Goal: Task Accomplishment & Management: Complete application form

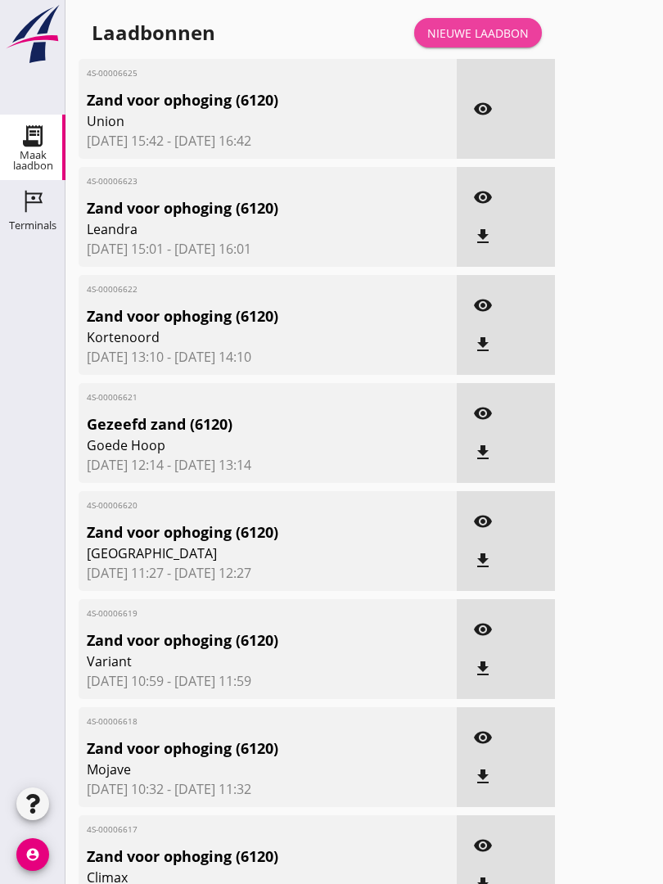
click at [496, 42] on div "Nieuwe laadbon" at bounding box center [477, 33] width 101 height 17
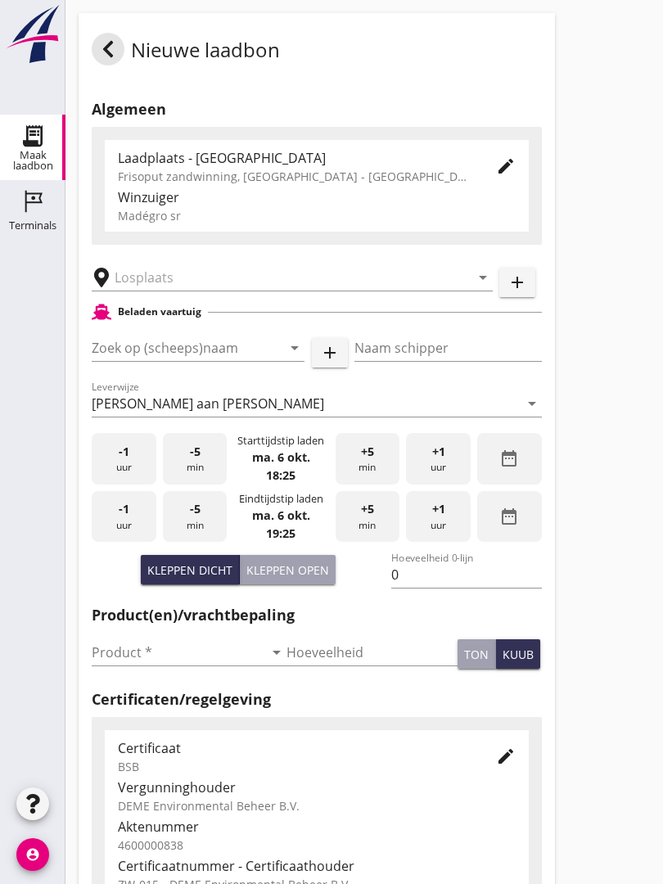
click at [192, 282] on input "text" at bounding box center [281, 277] width 332 height 26
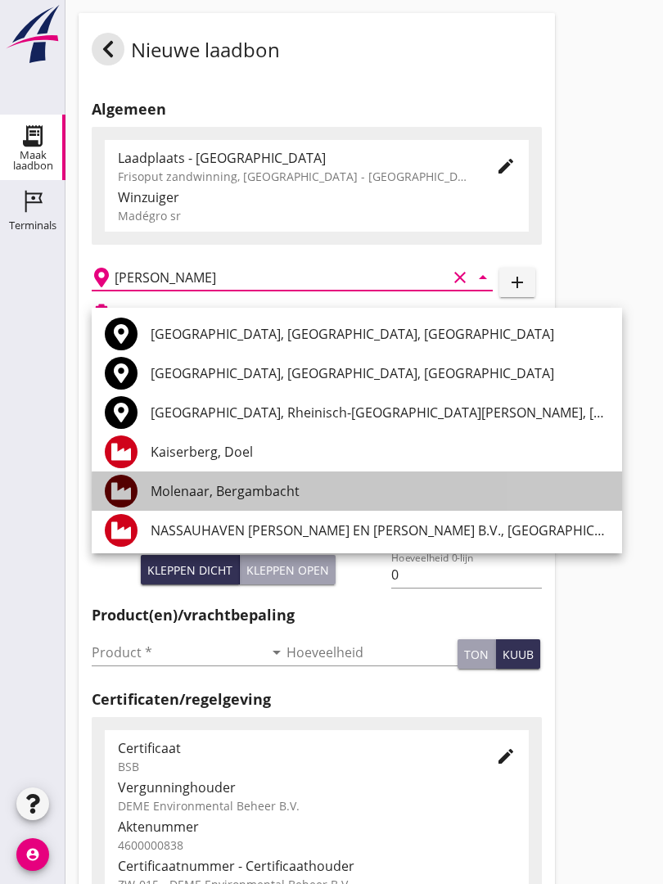
click at [286, 485] on div "Molenaar, Bergambacht" at bounding box center [380, 491] width 458 height 20
type input "Molenaar, Bergambacht"
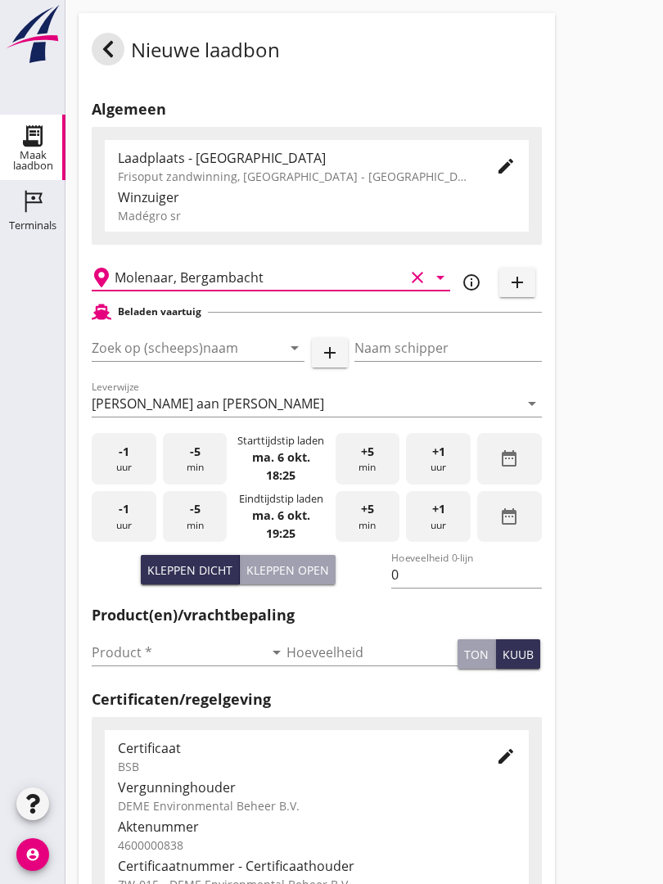
click at [244, 354] on input "Zoek op (scheeps)naam" at bounding box center [175, 348] width 167 height 26
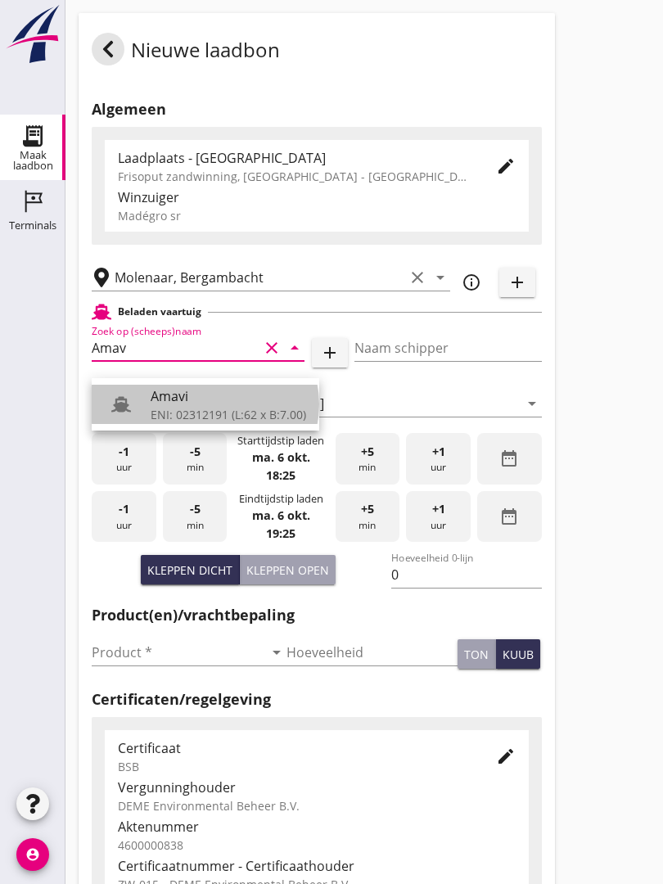
click at [205, 402] on div "Amavi" at bounding box center [229, 396] width 156 height 20
type input "Amavi"
type input "[PERSON_NAME]"
type input "451"
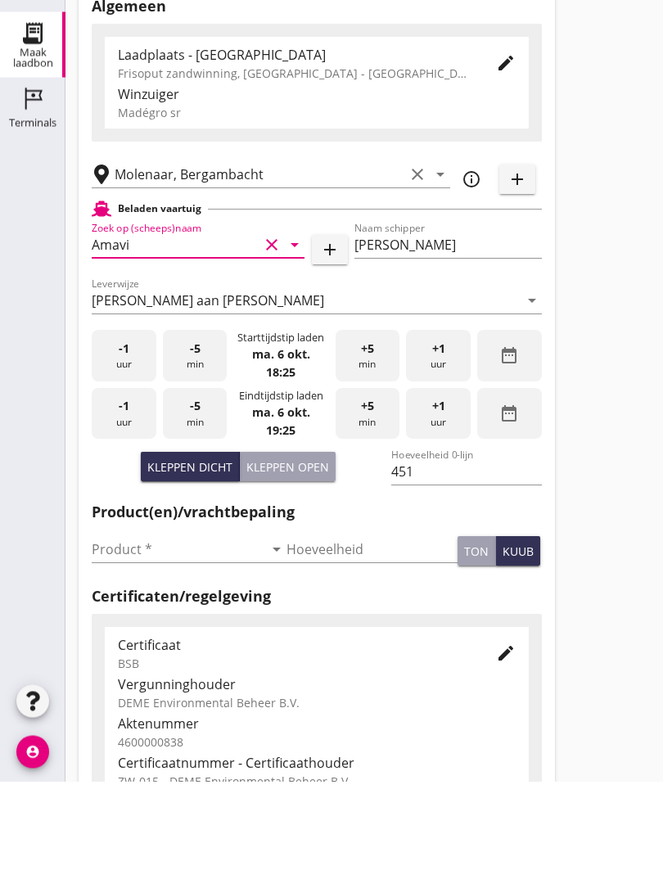
click at [124, 639] on input "Product *" at bounding box center [178, 652] width 172 height 26
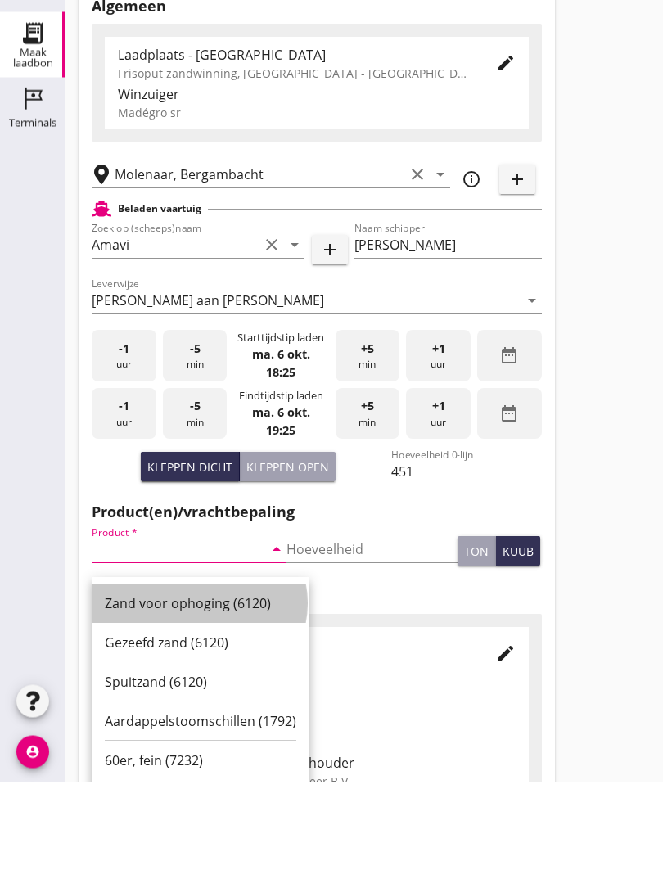
click at [183, 687] on div "Zand voor ophoging (6120)" at bounding box center [201, 706] width 192 height 39
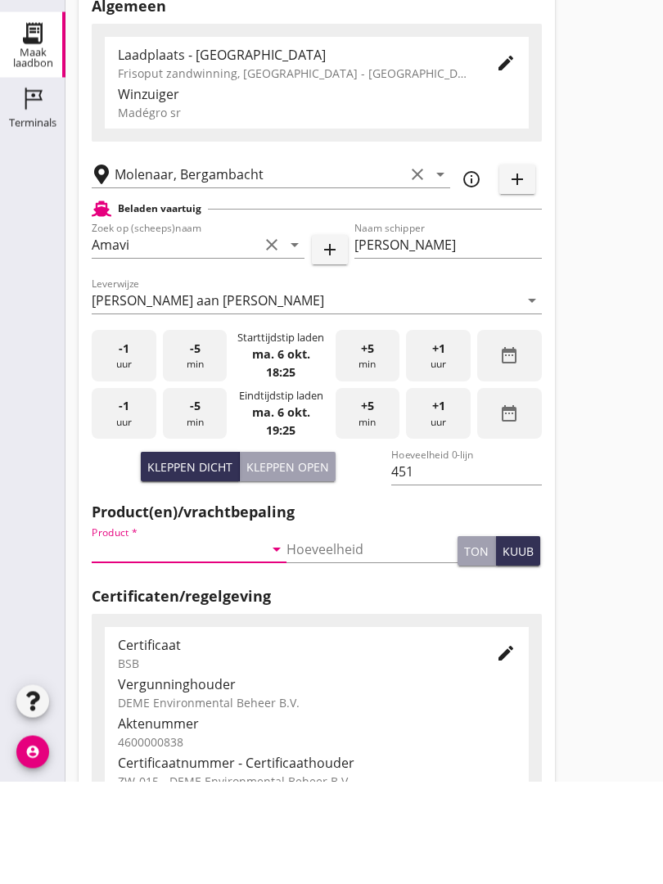
type input "Zand voor ophoging (6120)"
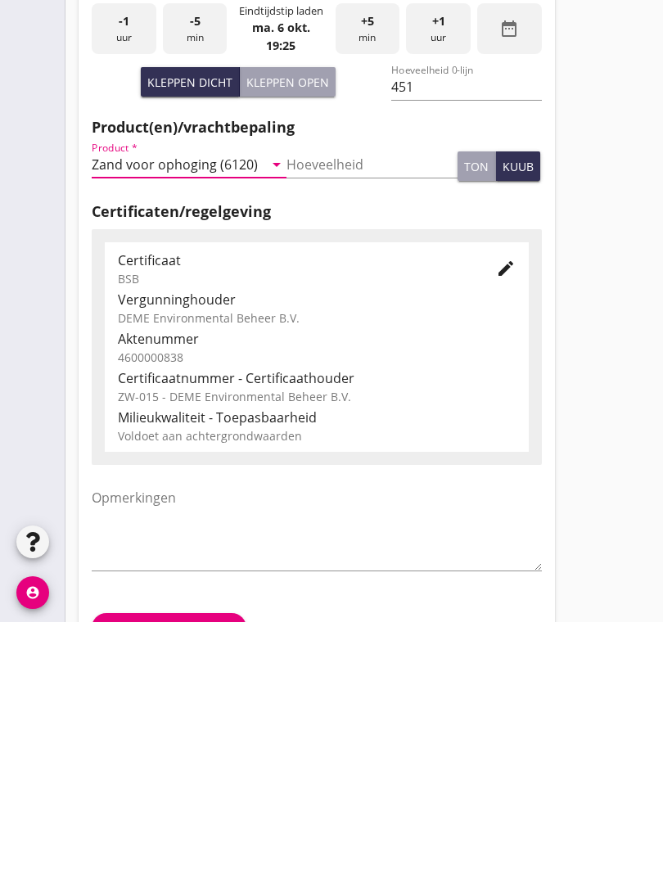
scroll to position [286, 0]
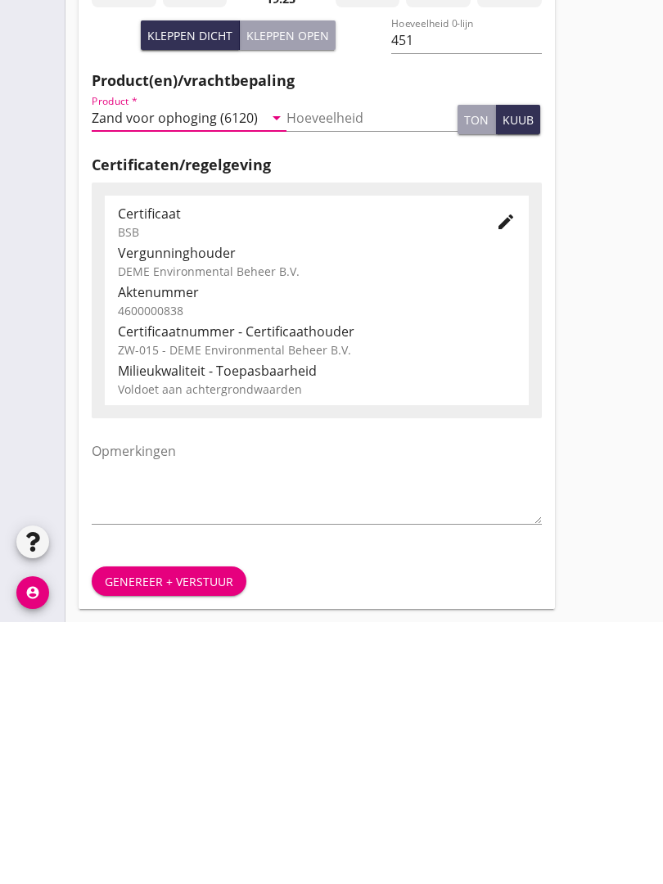
click at [200, 835] on div "Genereer + verstuur" at bounding box center [169, 843] width 128 height 17
